Goal: Find specific page/section: Find specific page/section

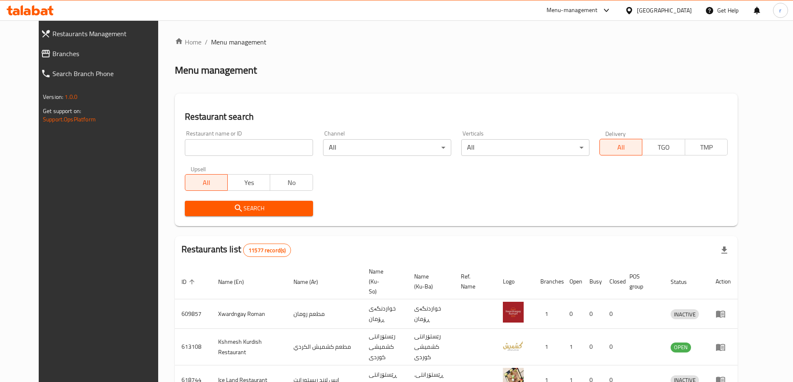
click at [186, 146] on input "search" at bounding box center [249, 147] width 128 height 17
paste input "663842"
type input "663842"
click at [233, 205] on icon "submit" at bounding box center [238, 208] width 10 height 10
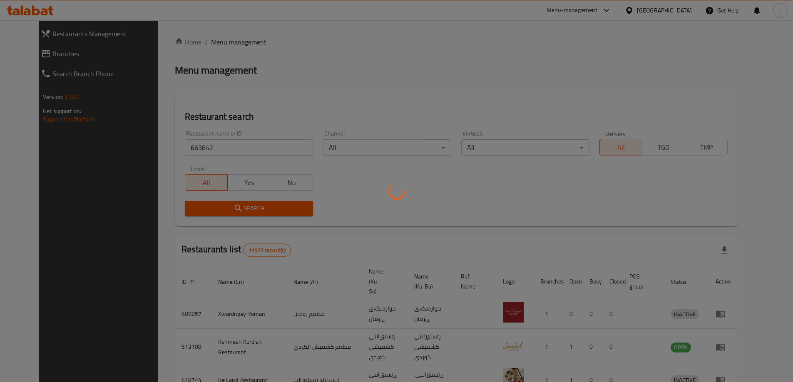
click at [218, 205] on div at bounding box center [396, 191] width 793 height 382
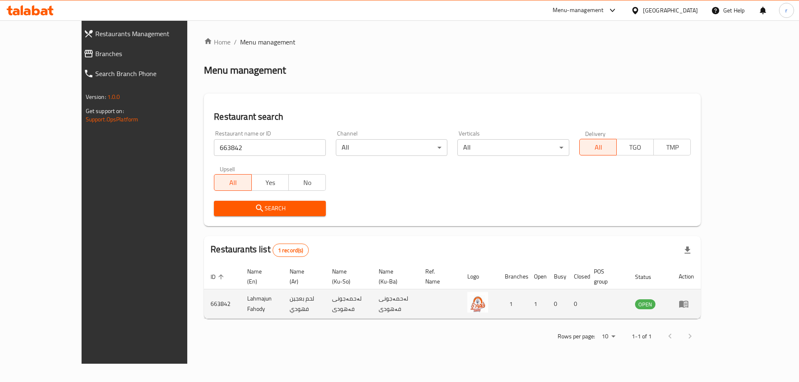
click at [689, 299] on icon "enhanced table" at bounding box center [684, 304] width 10 height 10
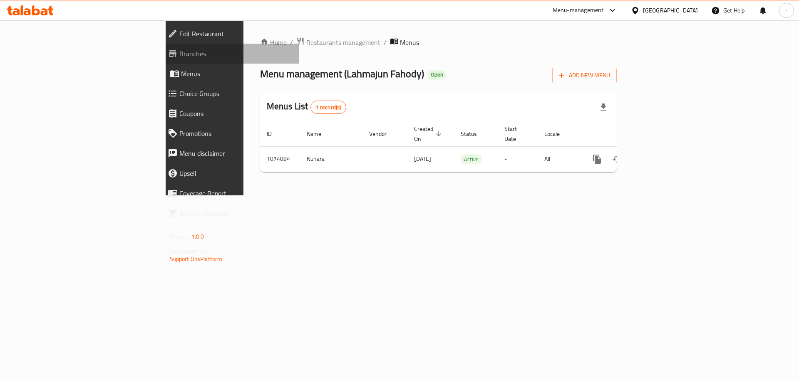
click at [179, 56] on span "Branches" at bounding box center [235, 54] width 113 height 10
